Goal: Information Seeking & Learning: Learn about a topic

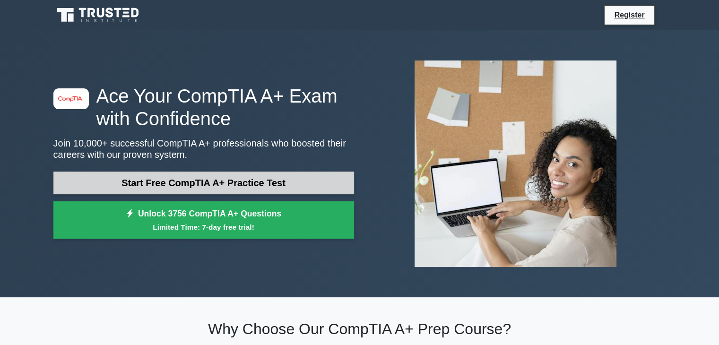
click at [176, 185] on link "Start Free CompTIA A+ Practice Test" at bounding box center [203, 183] width 301 height 23
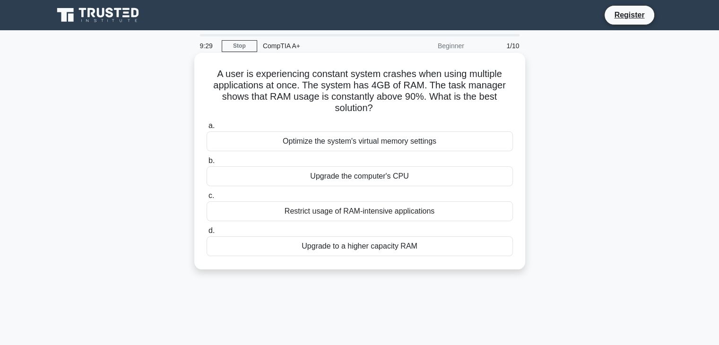
click at [332, 144] on div "Optimize the system's virtual memory settings" at bounding box center [360, 141] width 306 height 20
click at [207, 129] on input "a. Optimize the system's virtual memory settings" at bounding box center [207, 126] width 0 height 6
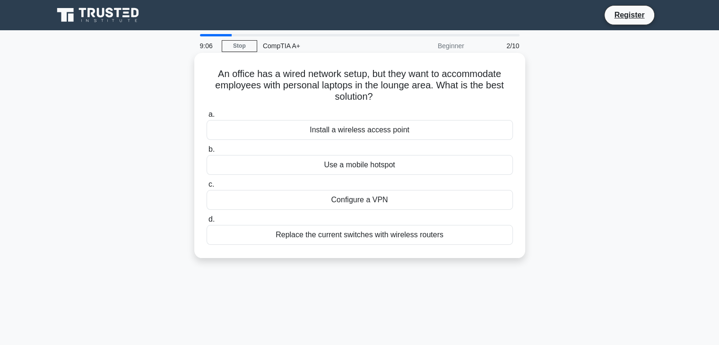
click at [359, 199] on div "Configure a VPN" at bounding box center [360, 200] width 306 height 20
click at [207, 188] on input "c. Configure a VPN" at bounding box center [207, 185] width 0 height 6
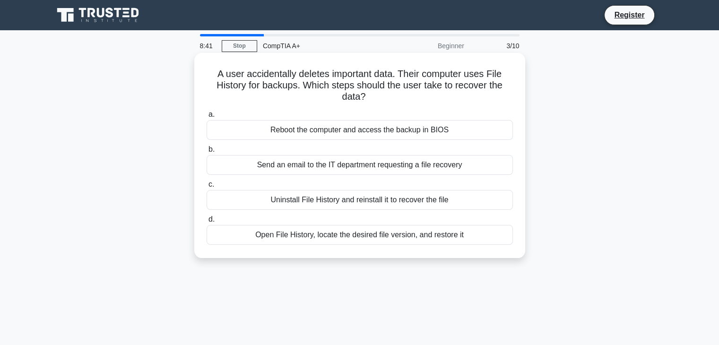
click at [371, 239] on div "Open File History, locate the desired file version, and restore it" at bounding box center [360, 235] width 306 height 20
click at [207, 223] on input "d. Open File History, locate the desired file version, and restore it" at bounding box center [207, 220] width 0 height 6
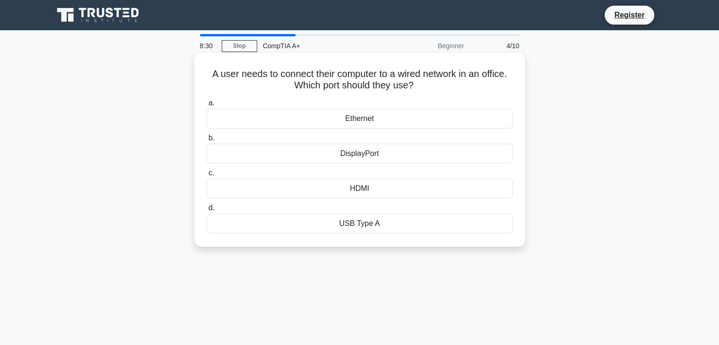
click at [358, 117] on div "Ethernet" at bounding box center [360, 119] width 306 height 20
click at [207, 106] on input "a. Ethernet" at bounding box center [207, 103] width 0 height 6
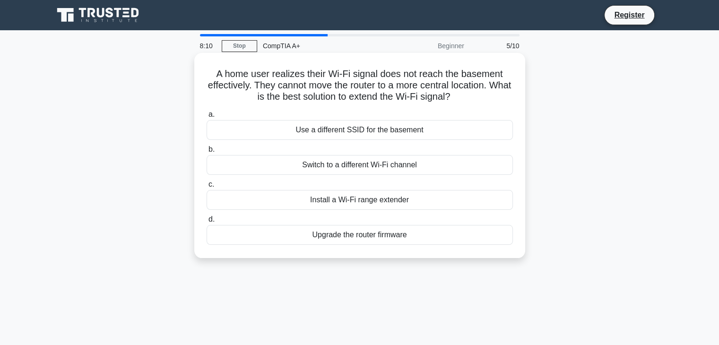
click at [370, 200] on div "Install a Wi-Fi range extender" at bounding box center [360, 200] width 306 height 20
click at [207, 188] on input "c. Install a Wi-Fi range extender" at bounding box center [207, 185] width 0 height 6
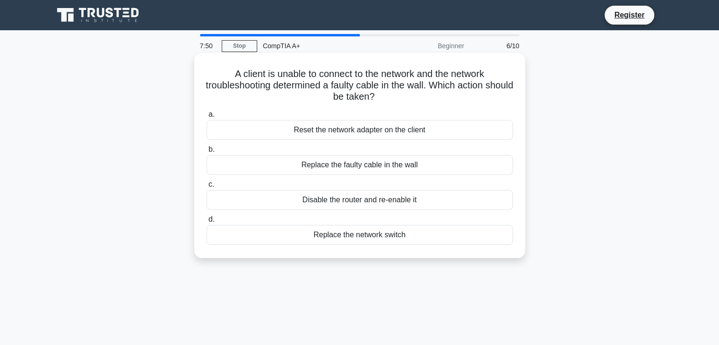
click at [375, 166] on div "Replace the faulty cable in the wall" at bounding box center [360, 165] width 306 height 20
click at [207, 153] on input "b. Replace the faulty cable in the wall" at bounding box center [207, 150] width 0 height 6
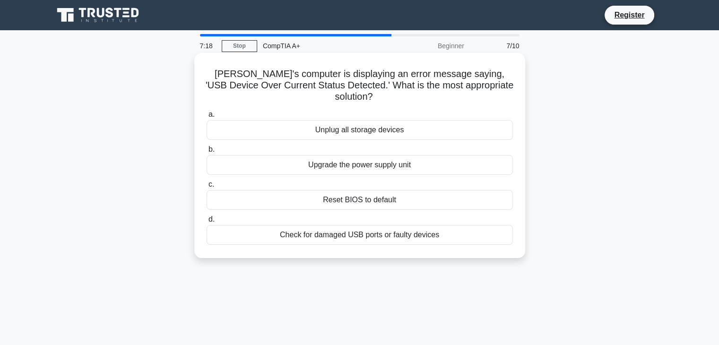
click at [356, 225] on div "Check for damaged USB ports or faulty devices" at bounding box center [360, 235] width 306 height 20
click at [207, 223] on input "d. Check for damaged USB ports or faulty devices" at bounding box center [207, 220] width 0 height 6
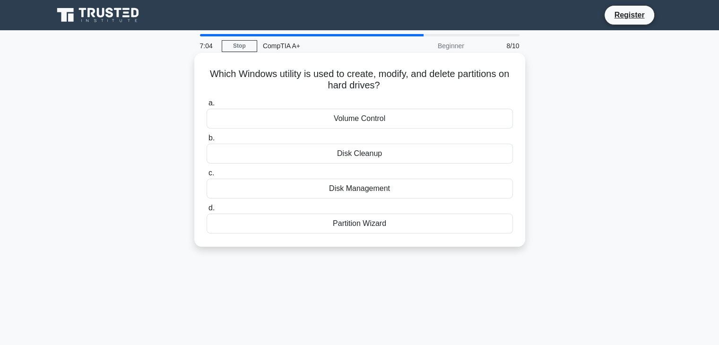
click at [348, 191] on div "Disk Management" at bounding box center [360, 189] width 306 height 20
click at [207, 176] on input "c. Disk Management" at bounding box center [207, 173] width 0 height 6
click at [365, 189] on div "PS/2 port" at bounding box center [360, 189] width 306 height 20
click at [207, 176] on input "c. PS/2 port" at bounding box center [207, 173] width 0 height 6
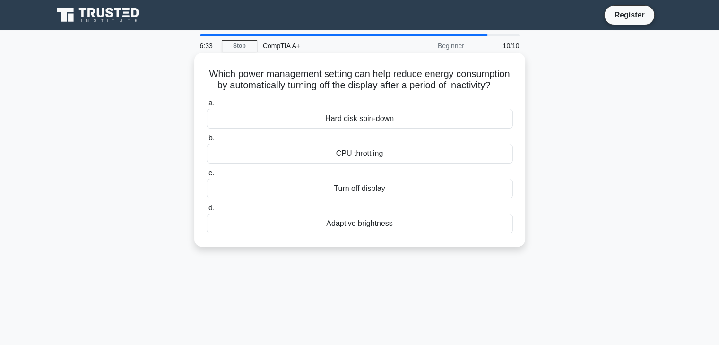
click at [362, 199] on div "Turn off display" at bounding box center [360, 189] width 306 height 20
click at [207, 176] on input "c. Turn off display" at bounding box center [207, 173] width 0 height 6
